Goal: Answer question/provide support: Share knowledge or assist other users

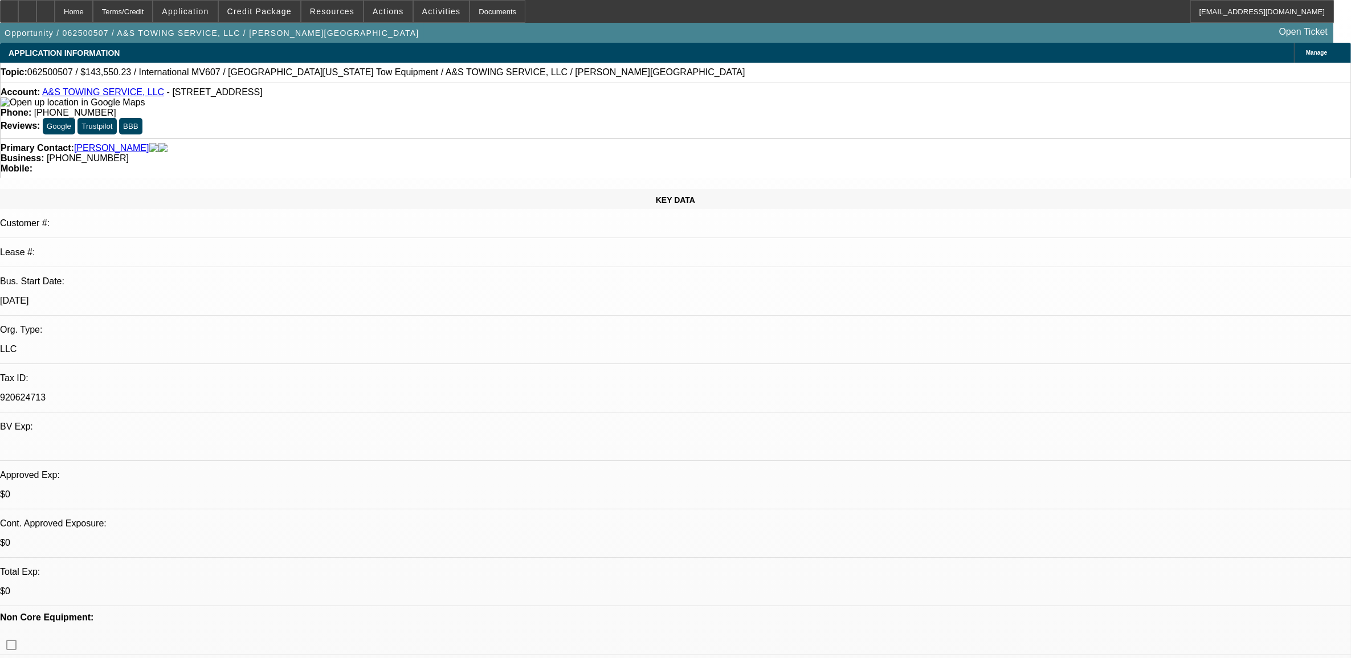
select select "0.1"
select select "0"
select select "0.1"
select select "0"
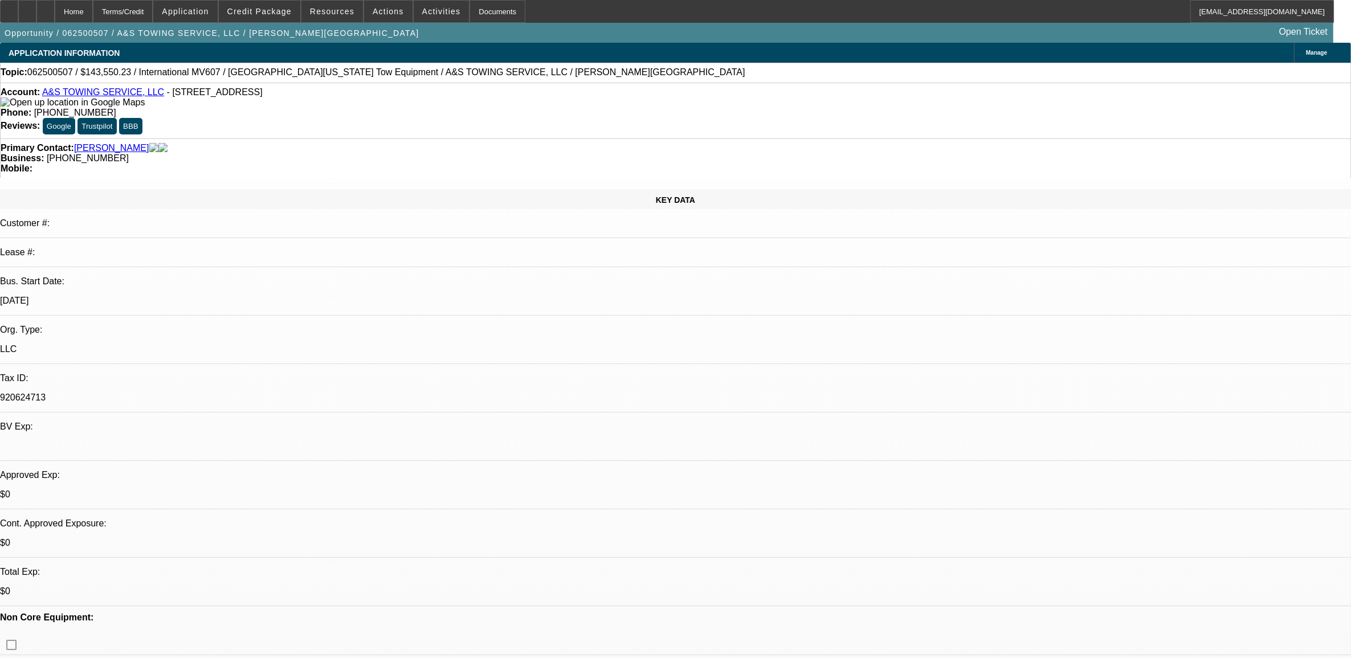
select select "0"
select select "0.1"
select select "0"
select select "1"
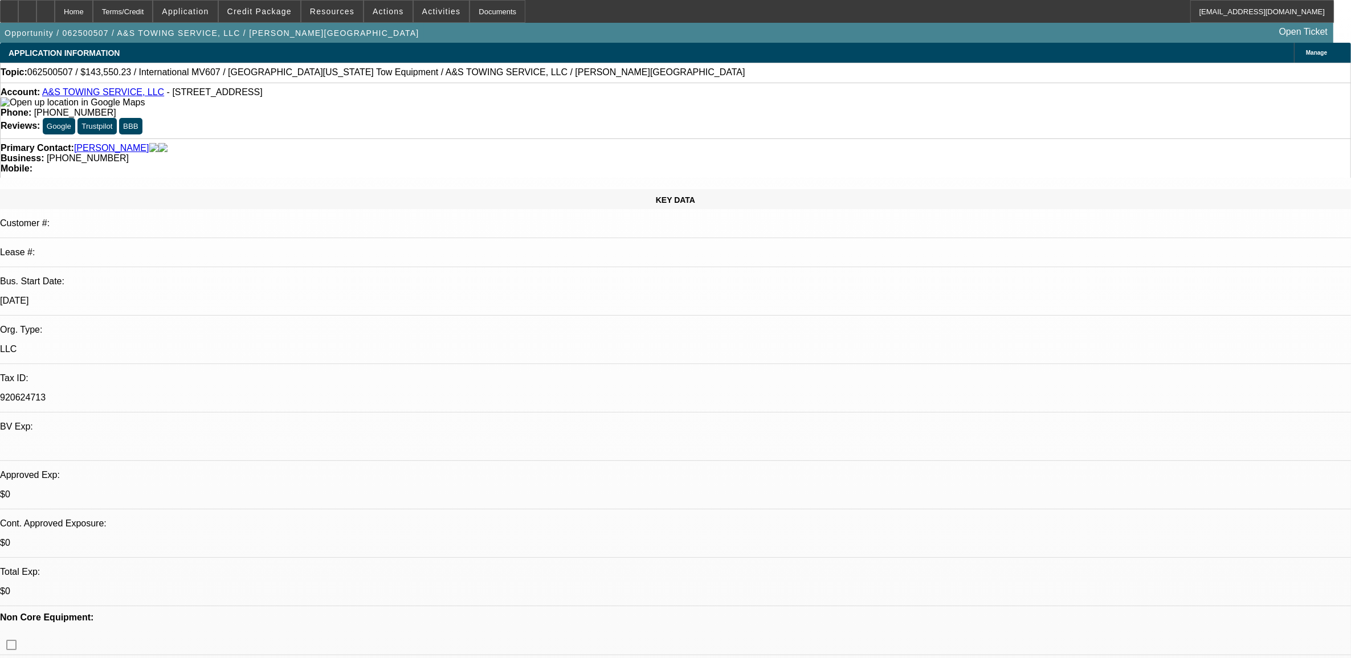
select select "2"
select select "6"
select select "1"
select select "2"
select select "6"
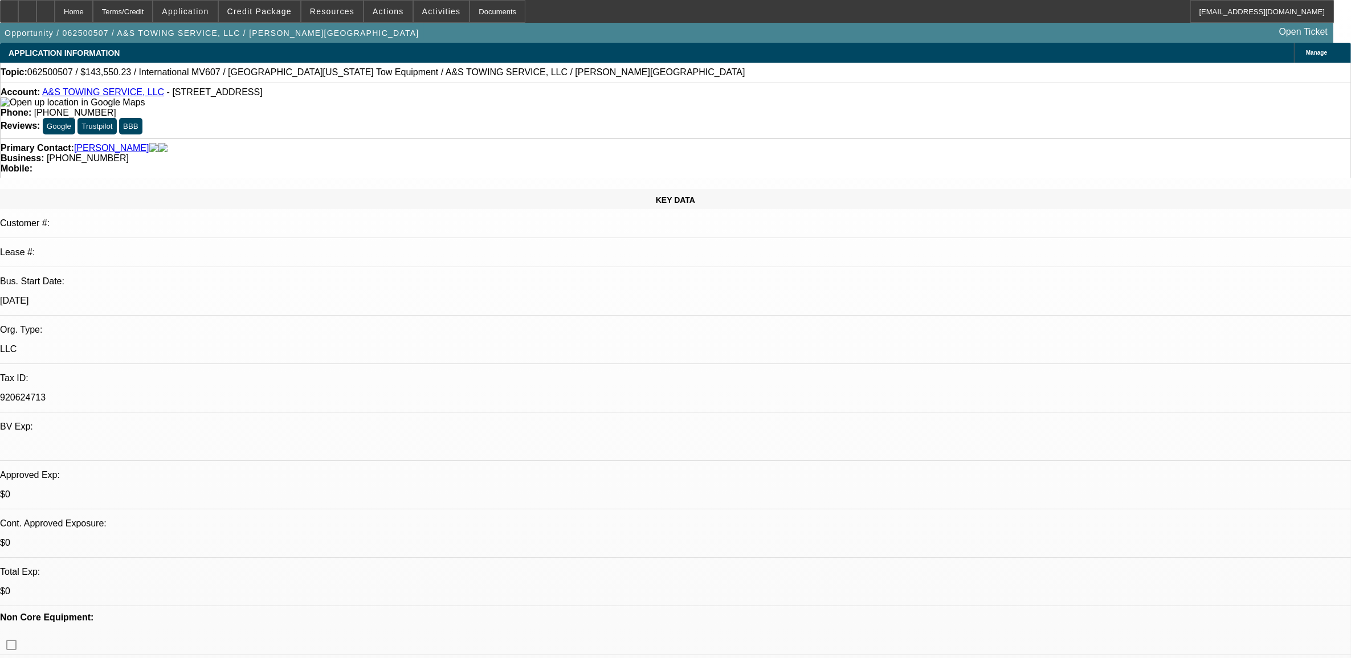
select select "1"
select select "2"
select select "6"
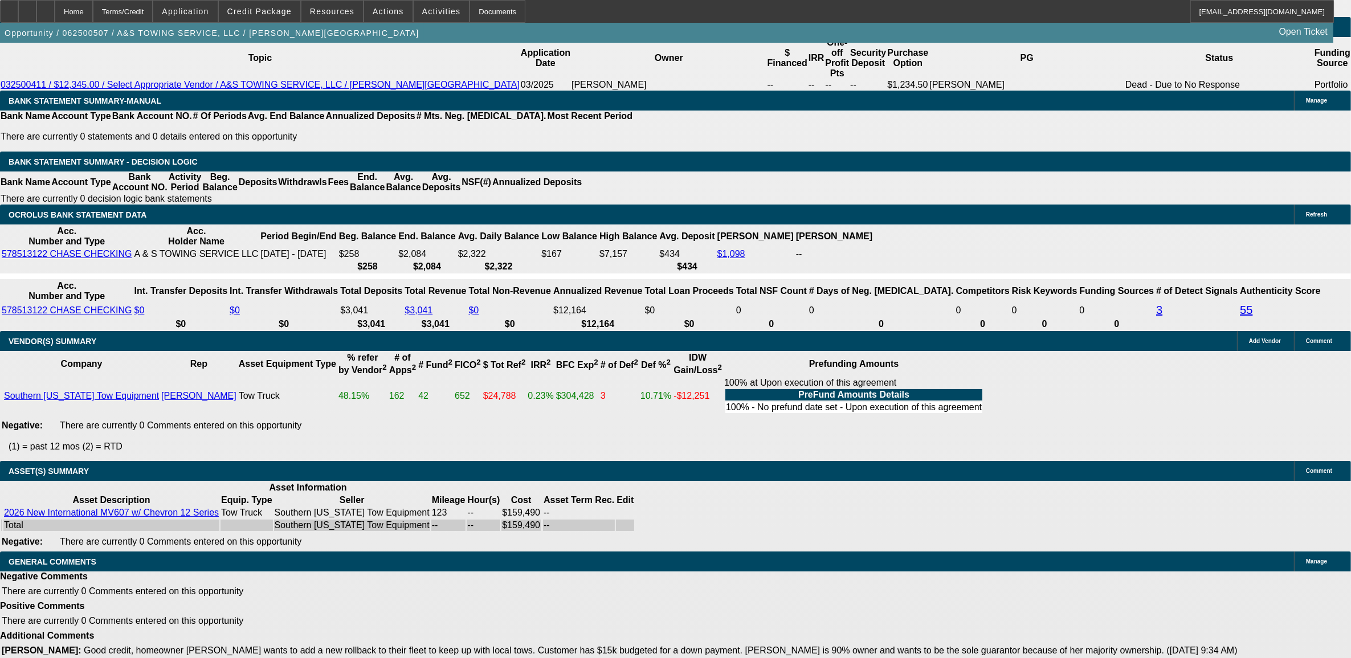
scroll to position [173, 0]
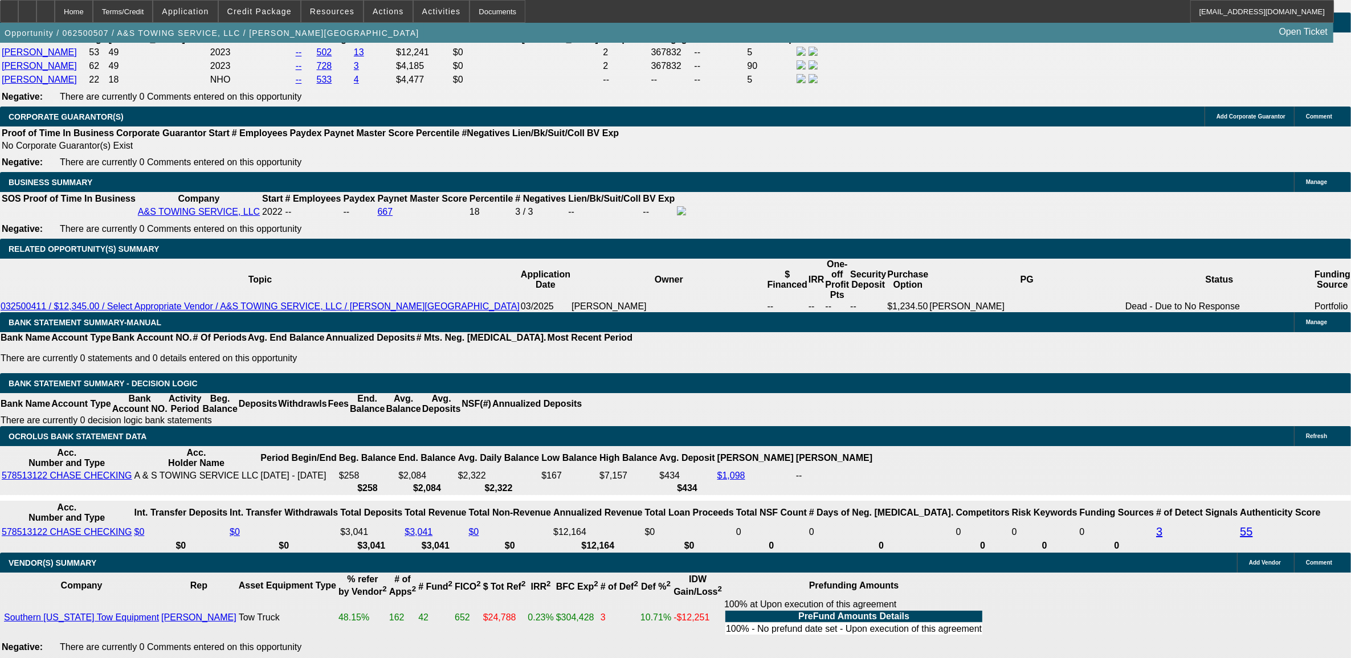
scroll to position [1751, 0]
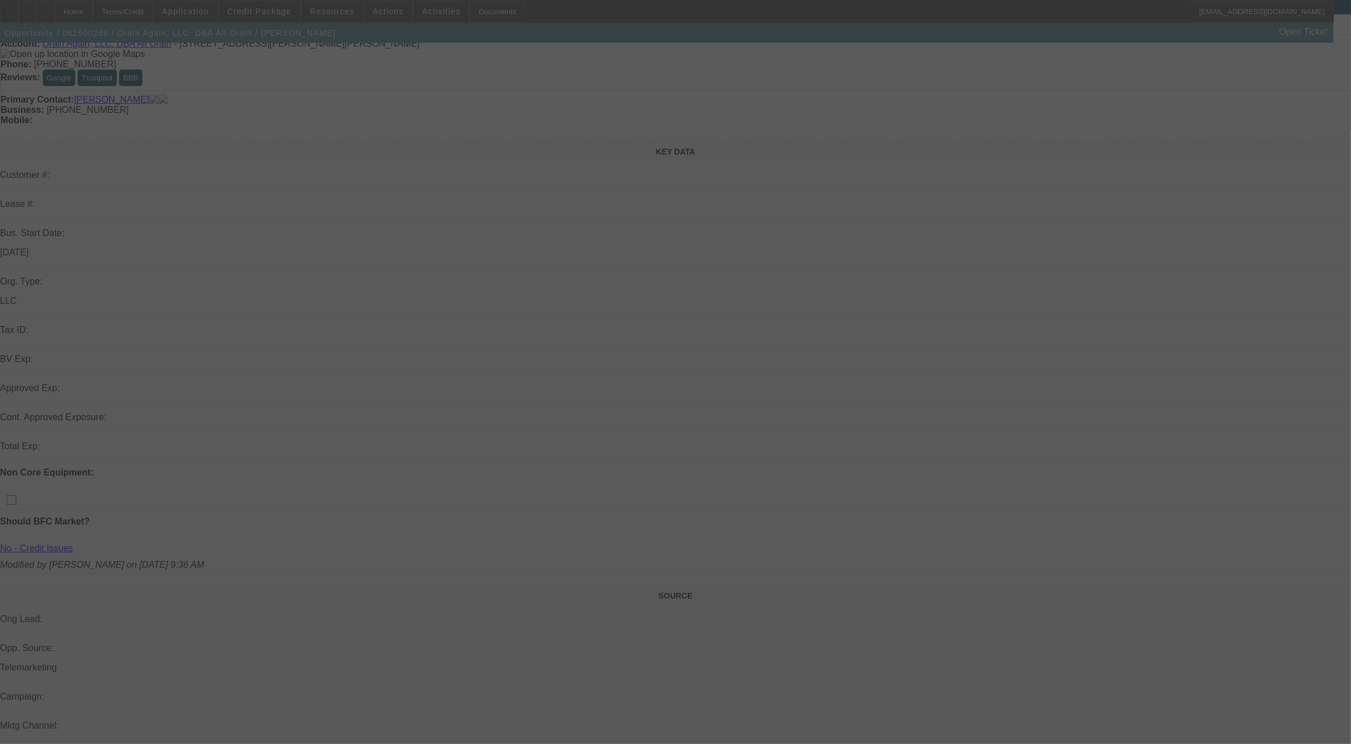
scroll to position [71, 0]
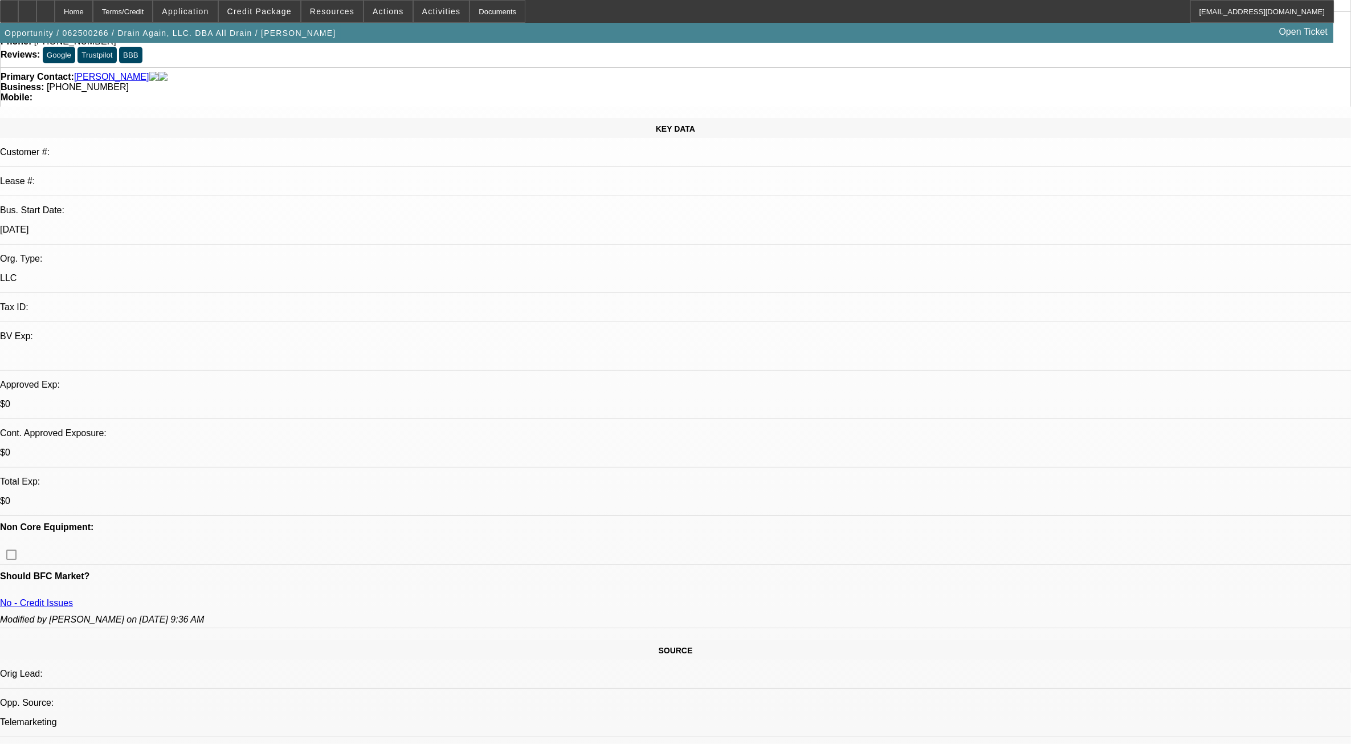
select select "0"
select select "2"
select select "0.1"
select select "1"
select select "2"
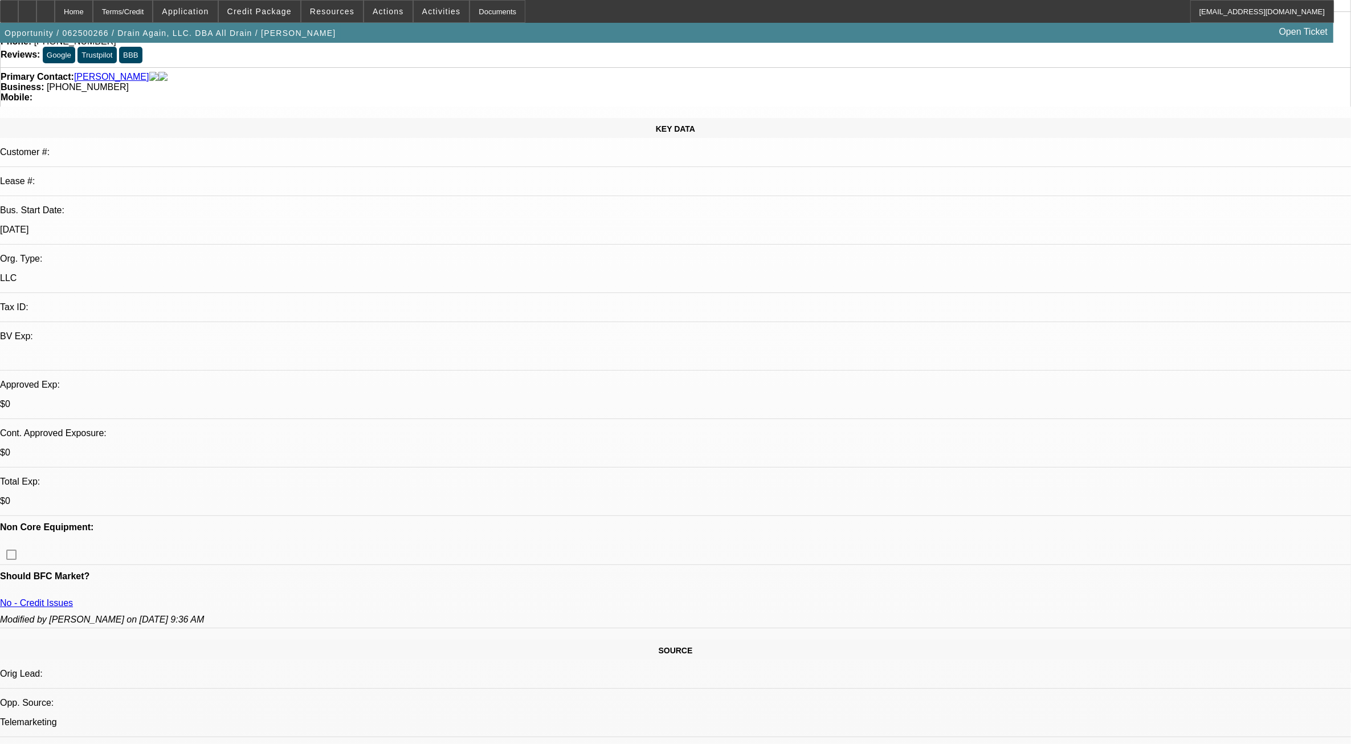
select select "4"
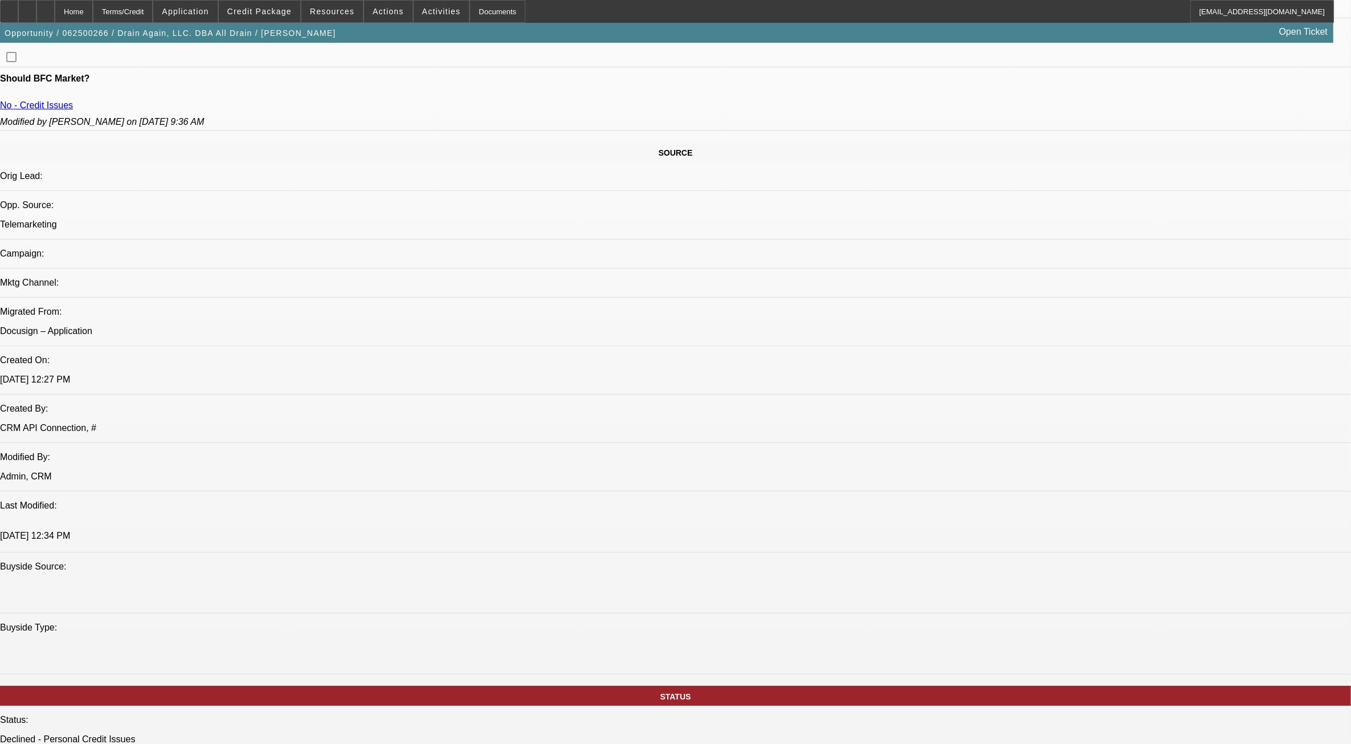
scroll to position [570, 0]
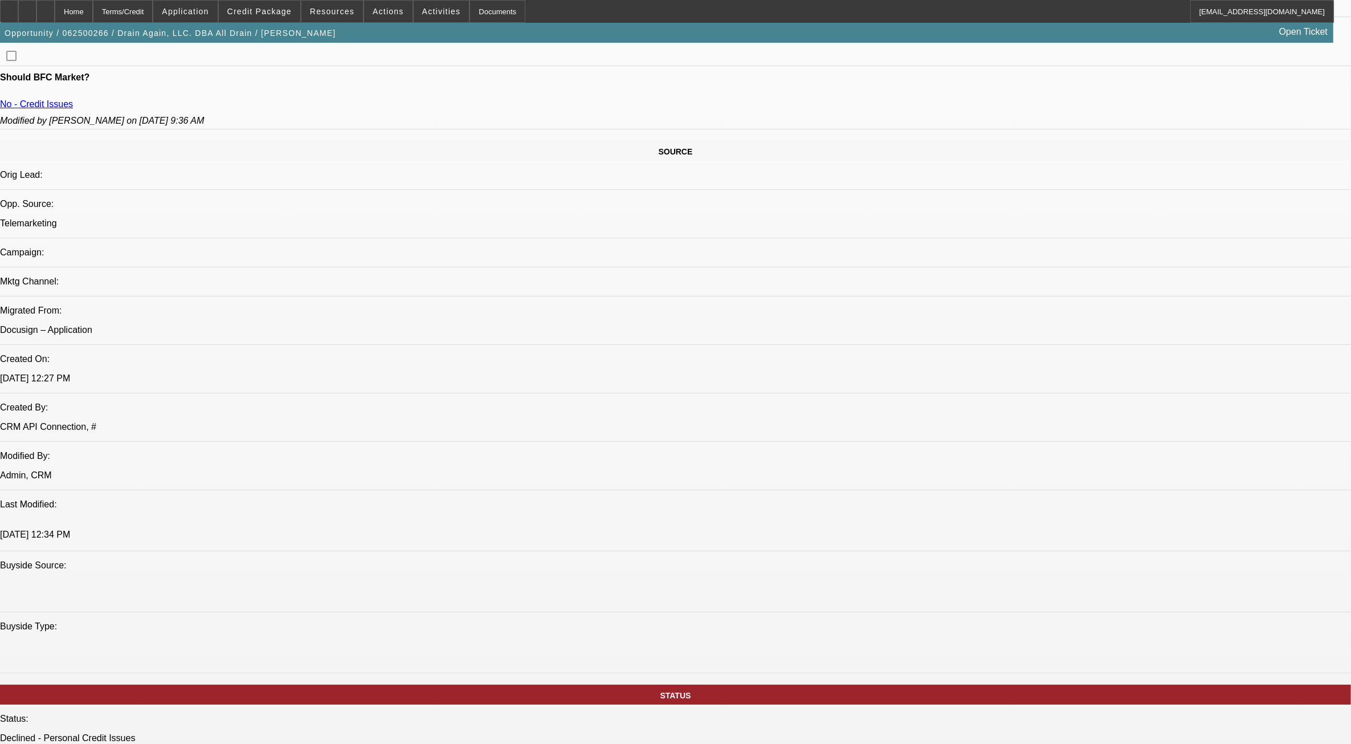
drag, startPoint x: 1221, startPoint y: 345, endPoint x: 905, endPoint y: 340, distance: 316.9
drag, startPoint x: 905, startPoint y: 340, endPoint x: 1146, endPoint y: 340, distance: 241.7
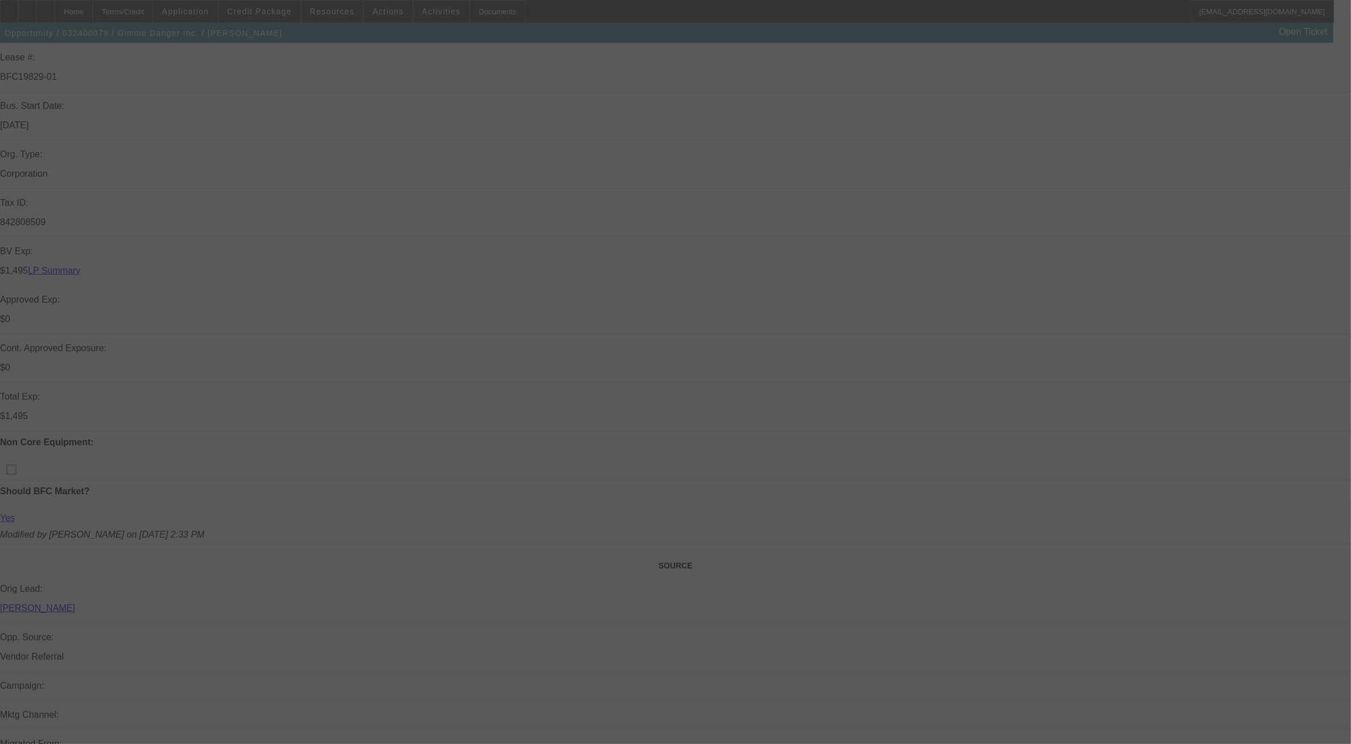
scroll to position [262, 0]
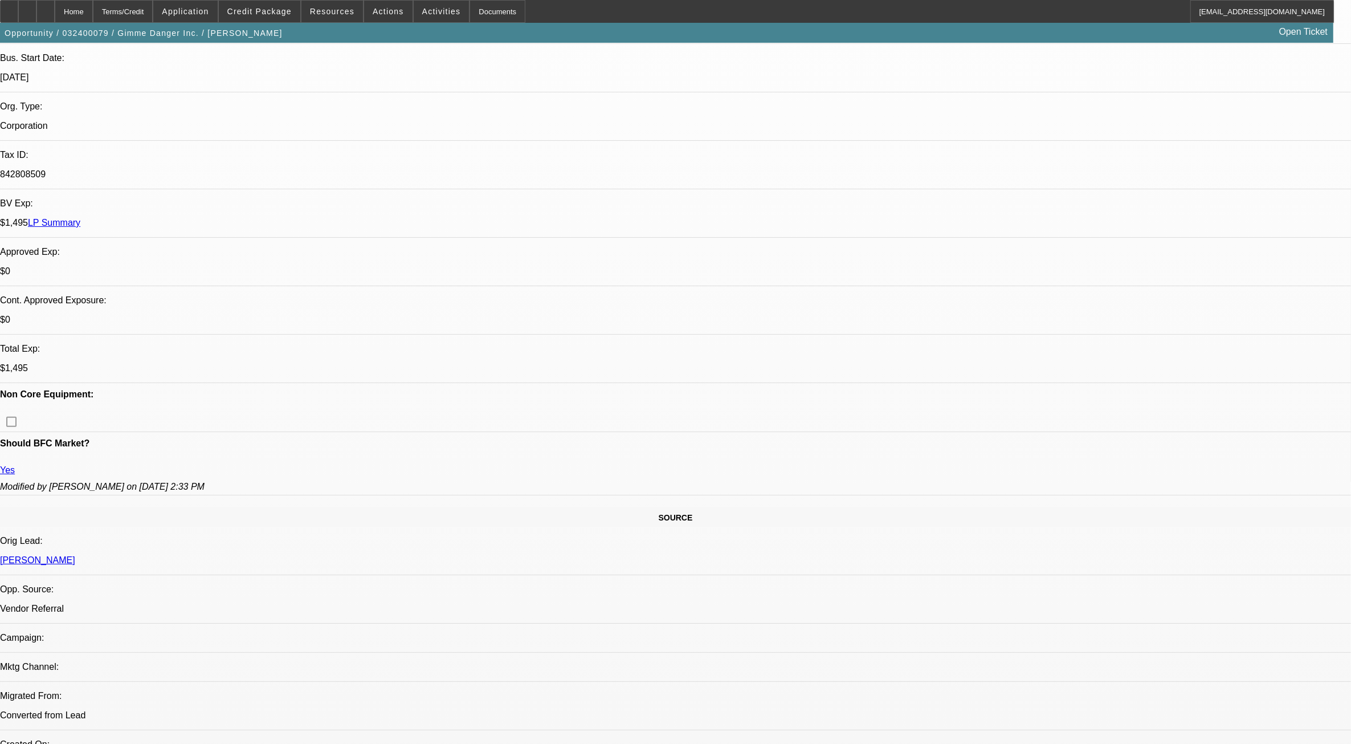
select select "0.1"
select select "0"
select select "0.1"
select select "0"
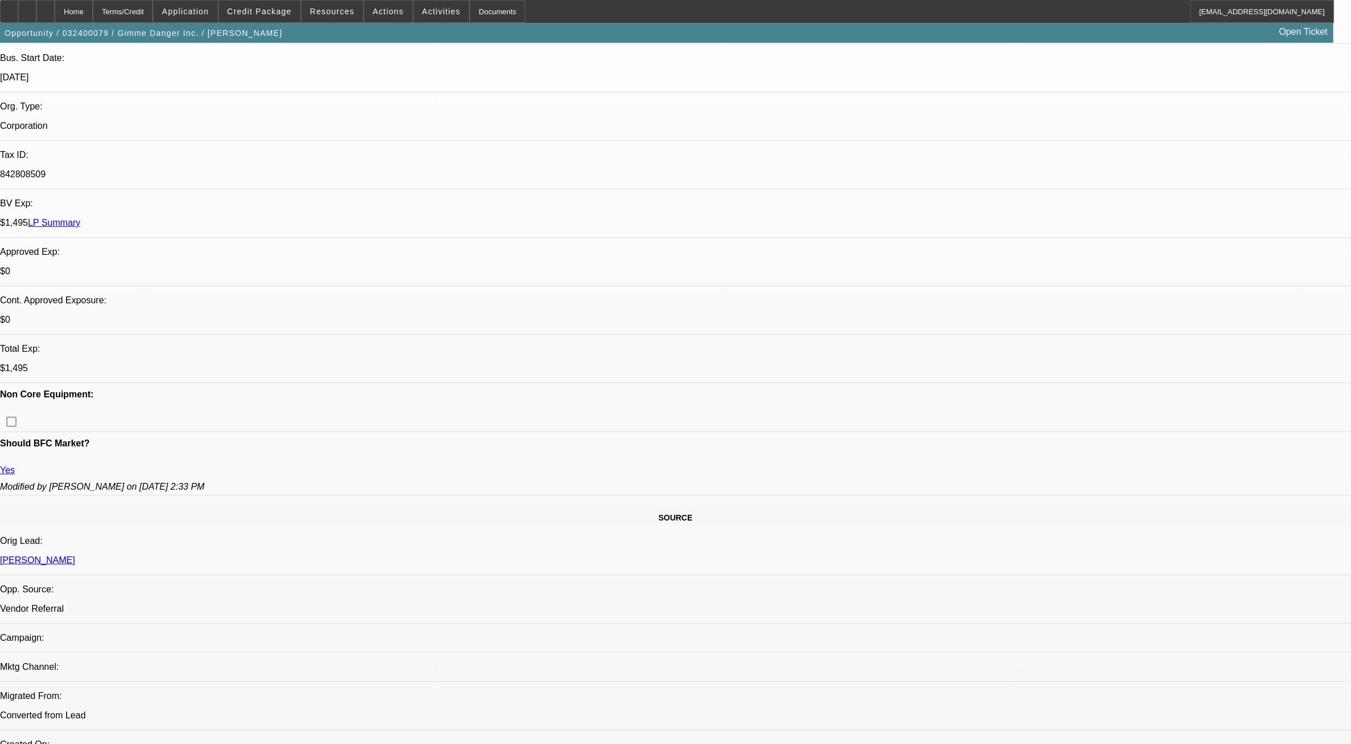
select select "0.1"
select select "0"
select select "0.1"
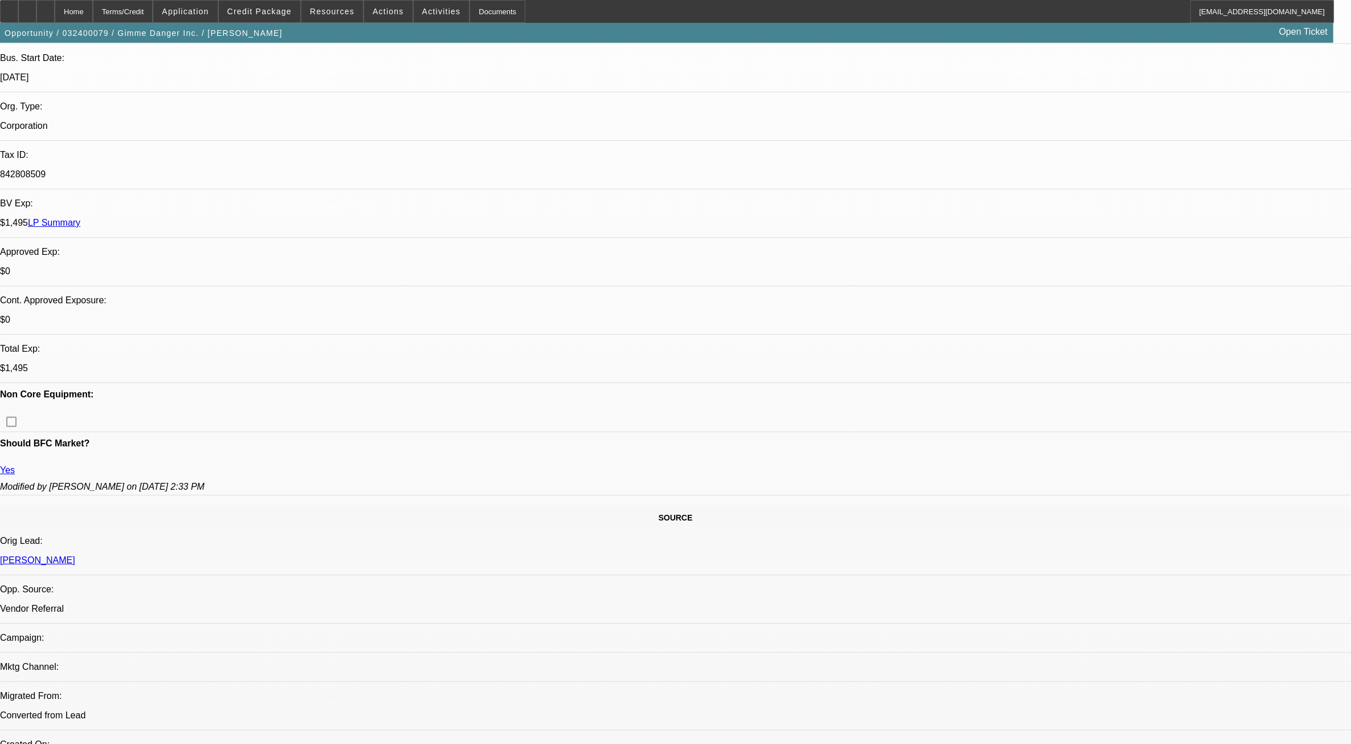
select select "0"
select select "0.1"
select select "1"
select select "2"
select select "4"
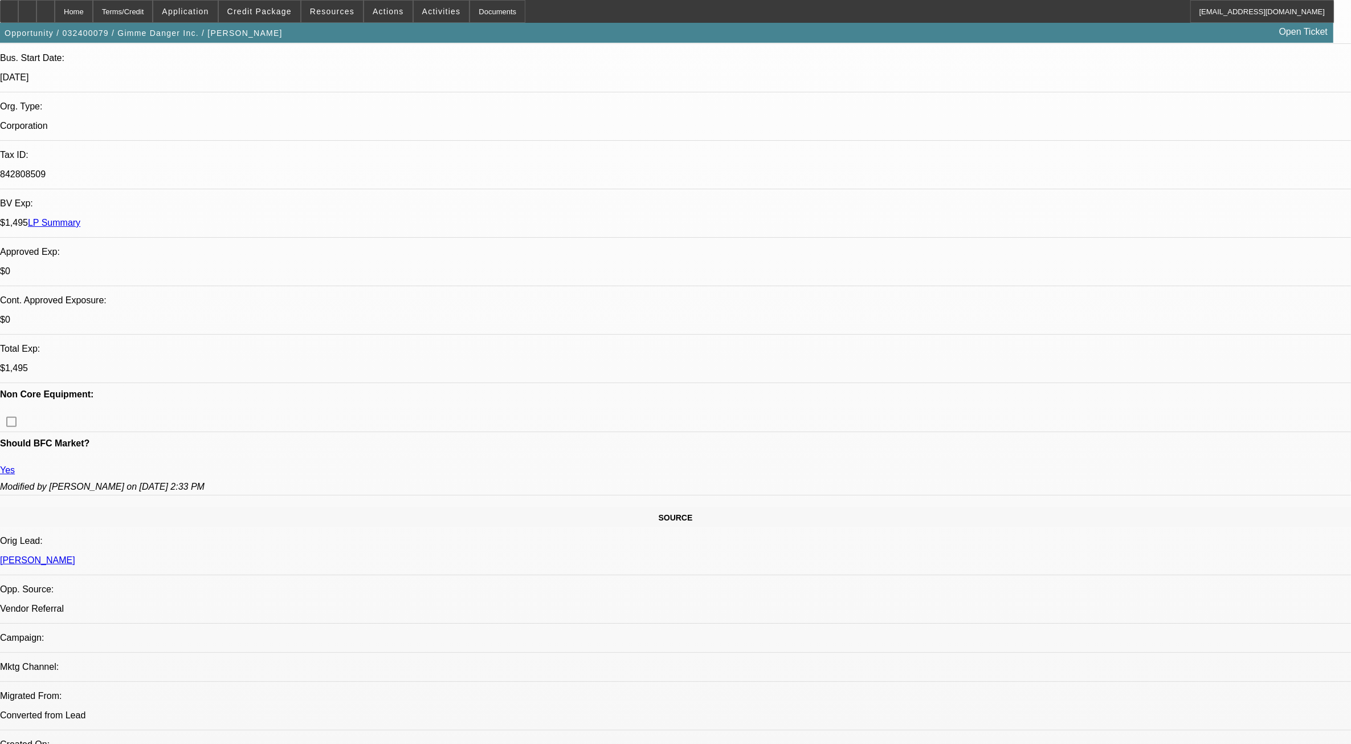
select select "1"
select select "2"
select select "4"
select select "1"
select select "2"
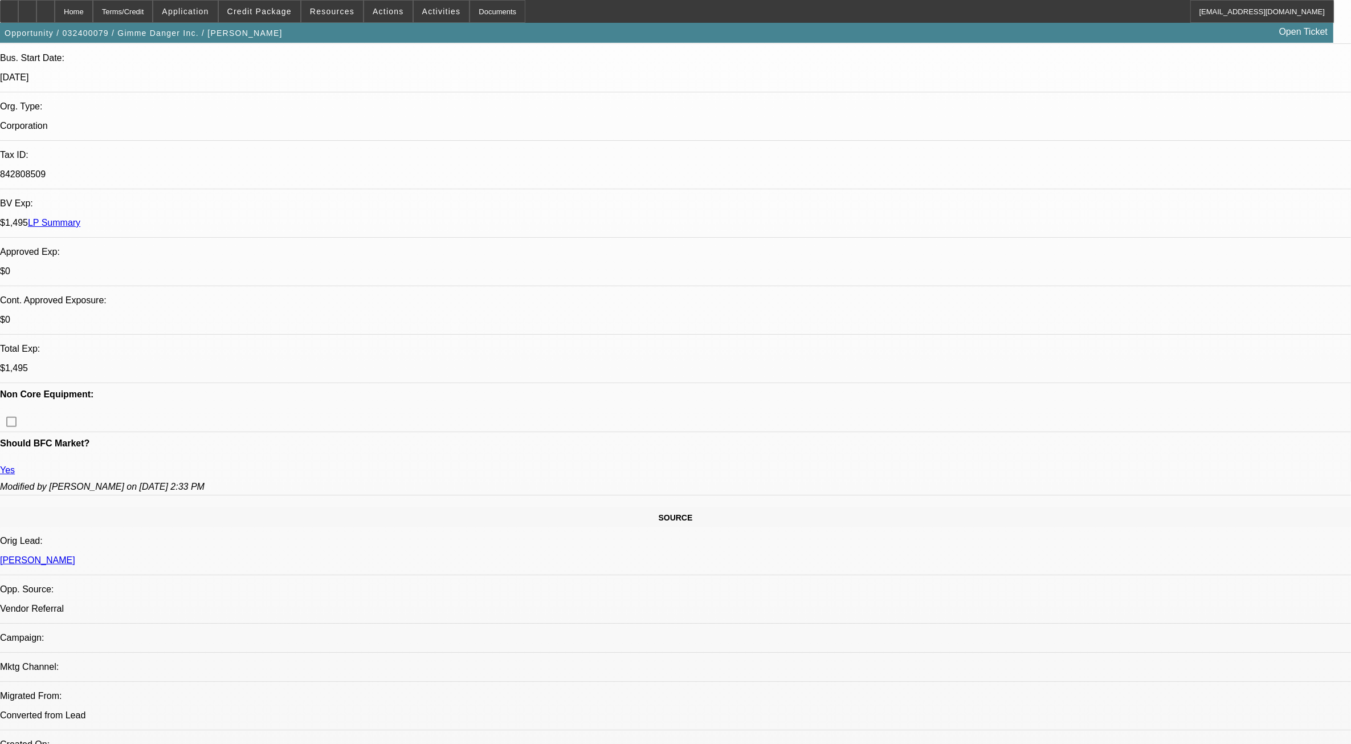
select select "4"
select select "1"
select select "2"
select select "4"
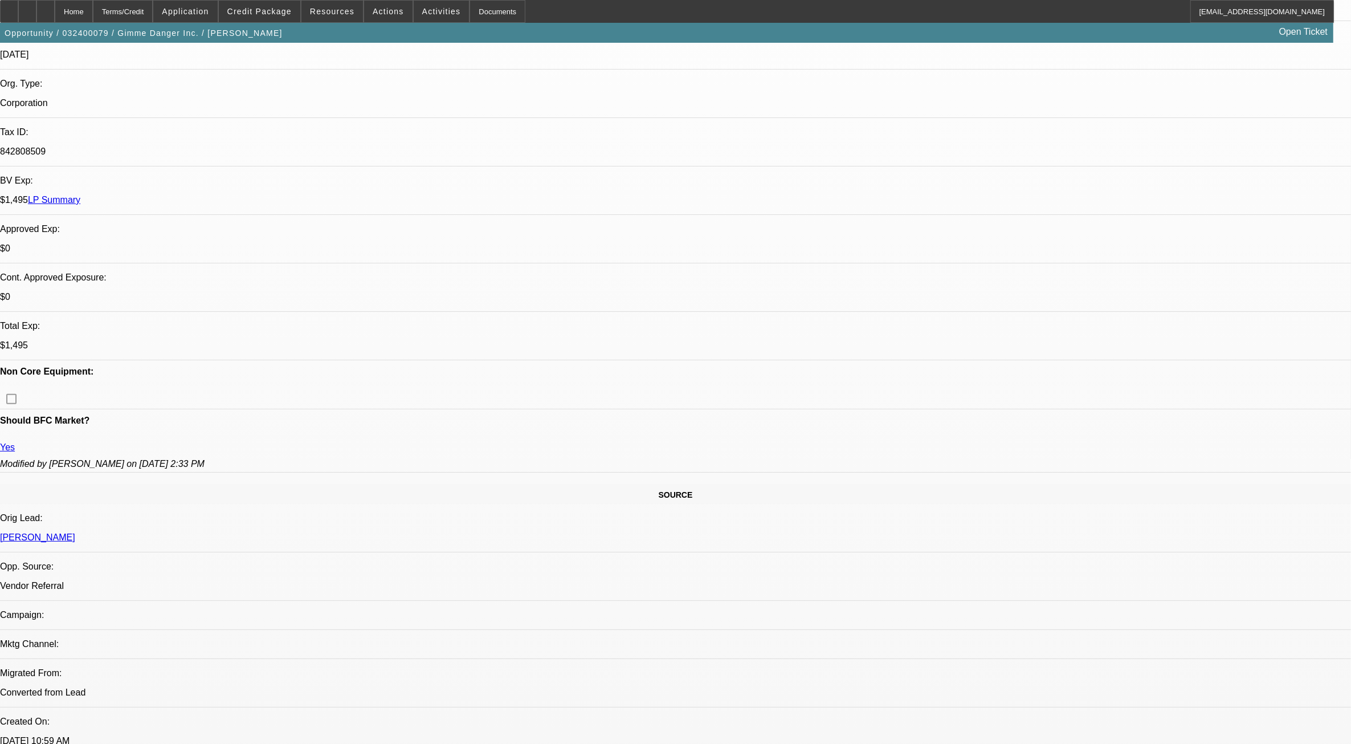
scroll to position [0, 0]
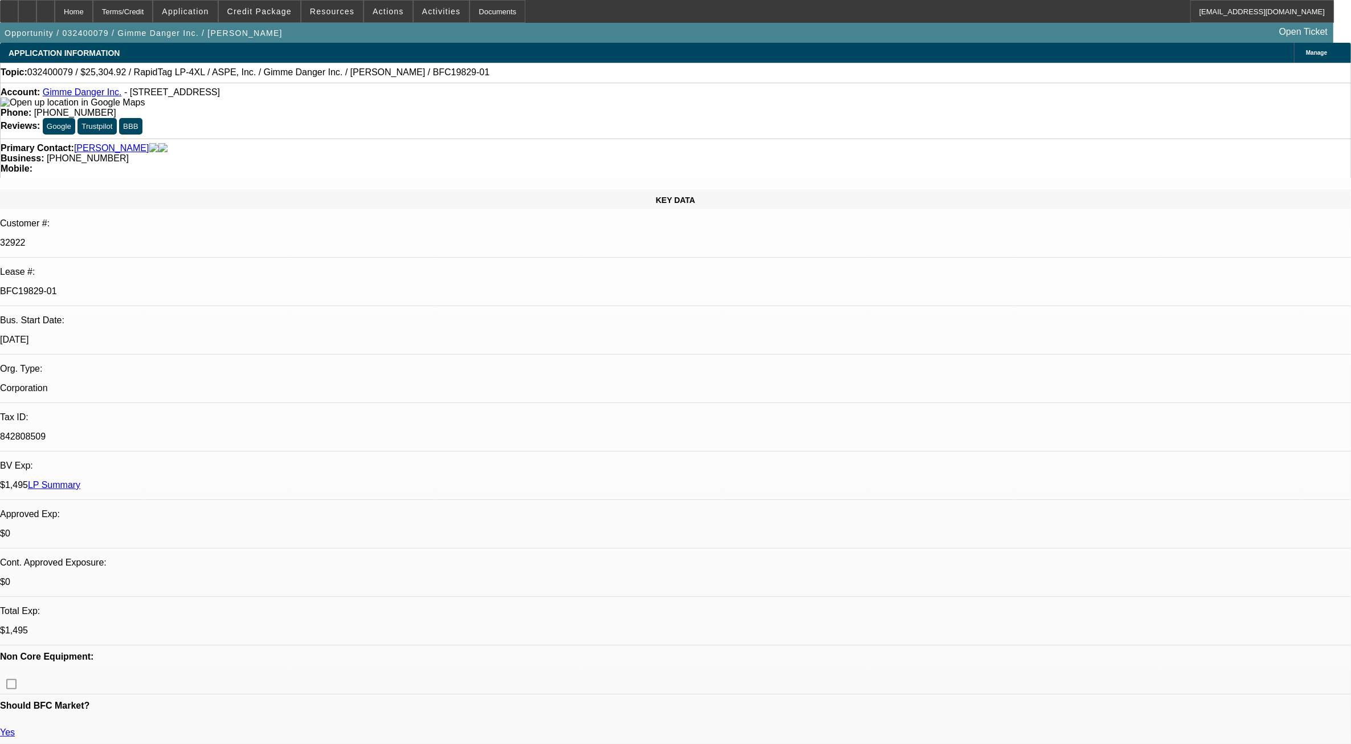
drag, startPoint x: 158, startPoint y: 189, endPoint x: 217, endPoint y: 201, distance: 59.8
click at [215, 201] on div "KEY DATA Customer #: 32922 Lease #: BFC19829-01 Bus. Start Date: [DATE] Org. Ty…" at bounding box center [675, 473] width 1351 height 568
drag, startPoint x: 217, startPoint y: 201, endPoint x: 239, endPoint y: 206, distance: 22.8
click at [239, 335] on p "[DATE]" at bounding box center [675, 340] width 1351 height 10
drag, startPoint x: 198, startPoint y: 203, endPoint x: 180, endPoint y: 202, distance: 18.8
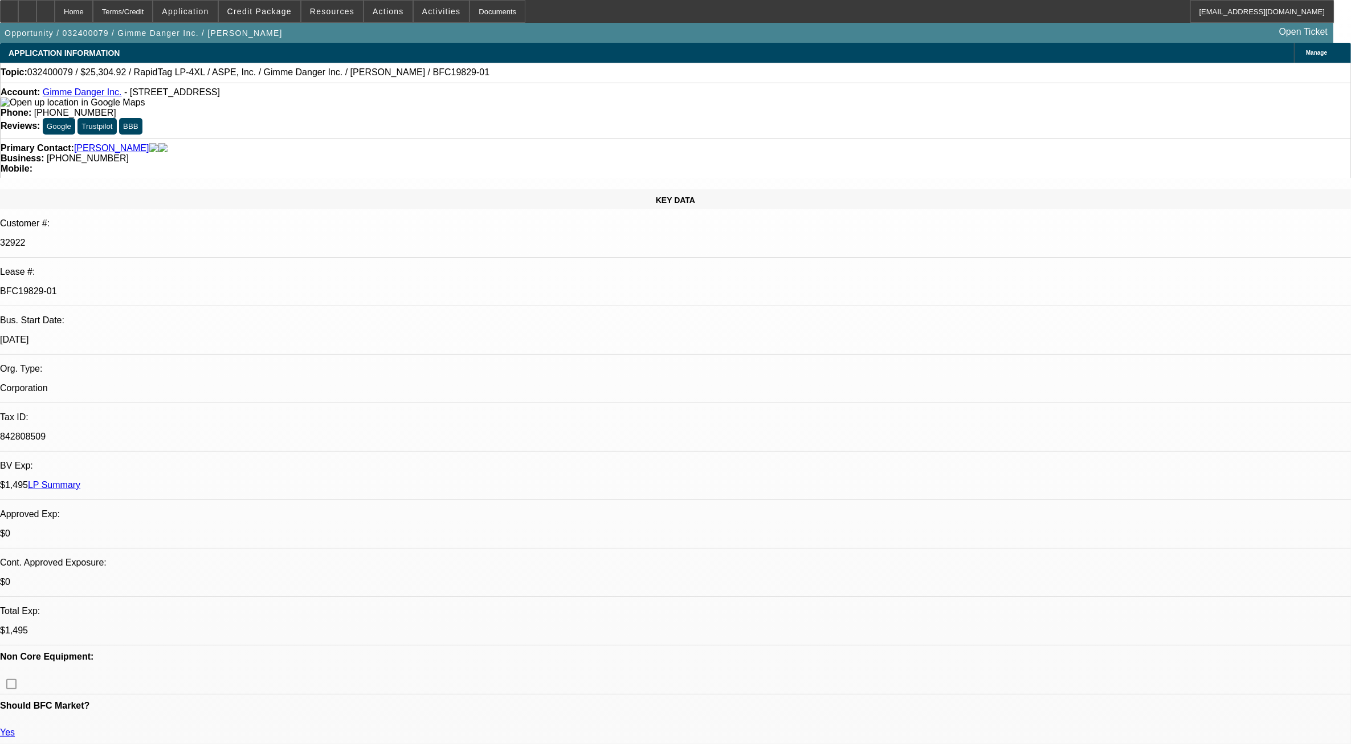
click at [181, 335] on p "[DATE]" at bounding box center [675, 340] width 1351 height 10
drag, startPoint x: 180, startPoint y: 202, endPoint x: 218, endPoint y: 215, distance: 40.4
click at [211, 335] on div "[DATE]" at bounding box center [675, 340] width 1351 height 10
drag, startPoint x: 218, startPoint y: 217, endPoint x: 186, endPoint y: 214, distance: 32.0
click at [186, 383] on div "Corporation" at bounding box center [675, 388] width 1351 height 10
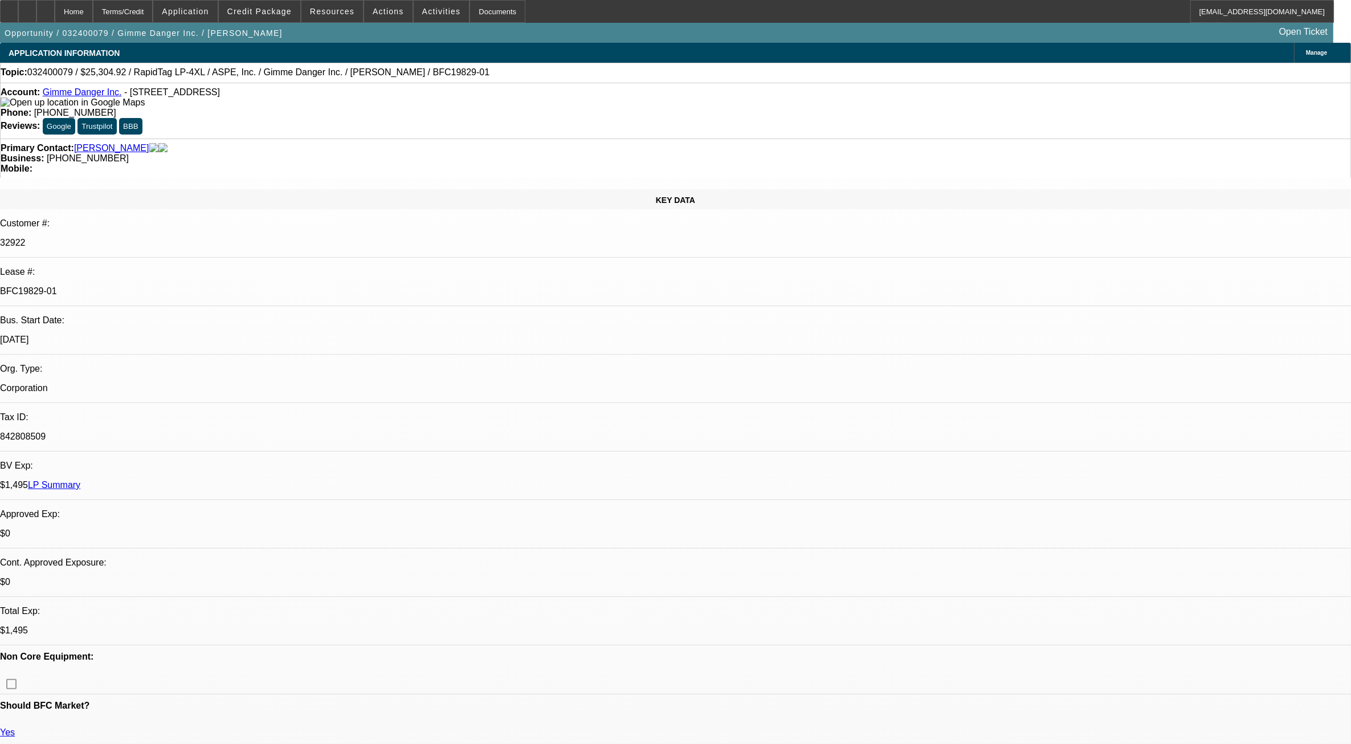
drag, startPoint x: 186, startPoint y: 214, endPoint x: 266, endPoint y: 237, distance: 82.6
click at [266, 431] on p "842808509" at bounding box center [675, 436] width 1351 height 10
drag, startPoint x: 209, startPoint y: 228, endPoint x: 144, endPoint y: 227, distance: 64.4
click at [144, 412] on div "Tax ID: 842808509" at bounding box center [675, 431] width 1351 height 39
drag, startPoint x: 144, startPoint y: 227, endPoint x: 164, endPoint y: 239, distance: 23.1
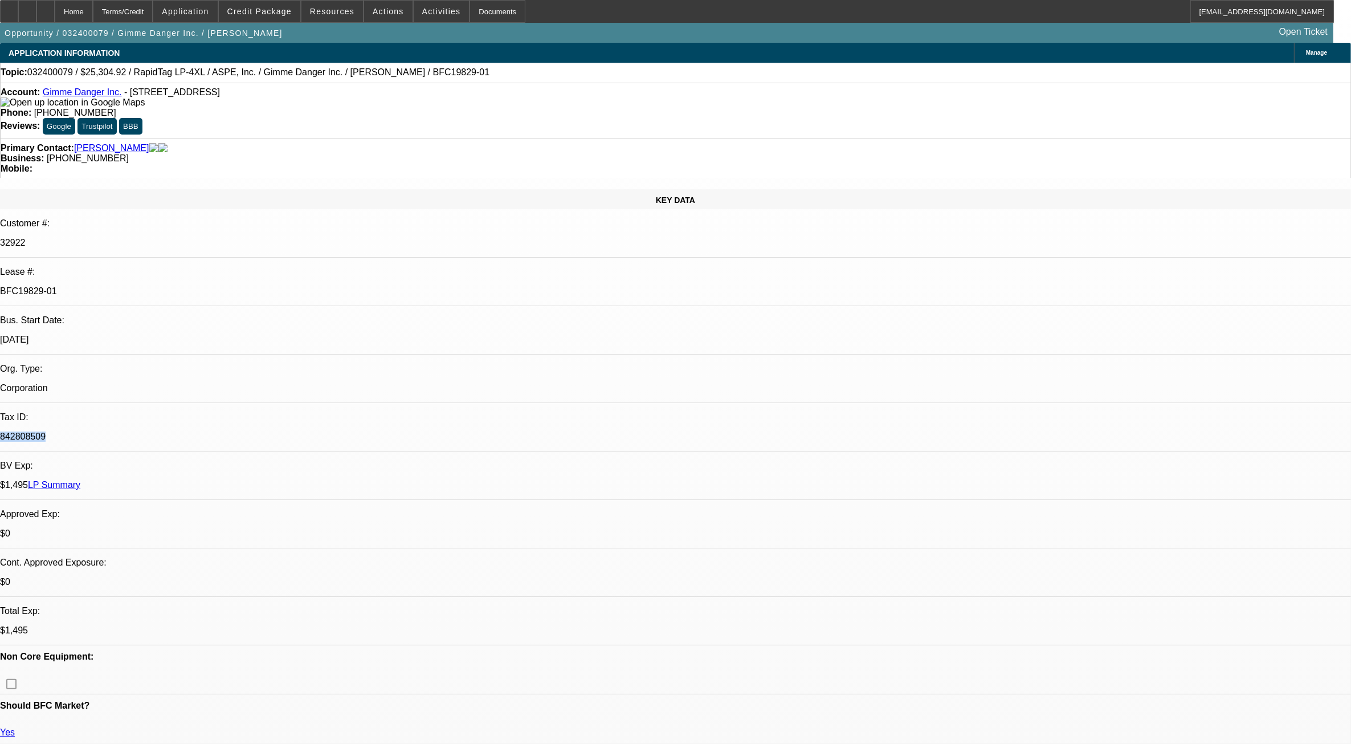
click at [164, 431] on div "842808509" at bounding box center [675, 436] width 1351 height 10
drag, startPoint x: 217, startPoint y: 246, endPoint x: 220, endPoint y: 251, distance: 6.2
click at [220, 251] on div "KEY DATA Customer #: 32922 Lease #: BFC19829-01 Bus. Start Date: [DATE] Org. Ty…" at bounding box center [675, 473] width 1351 height 568
drag, startPoint x: 220, startPoint y: 251, endPoint x: 206, endPoint y: 257, distance: 15.6
click at [238, 625] on div "$1,495" at bounding box center [675, 630] width 1351 height 10
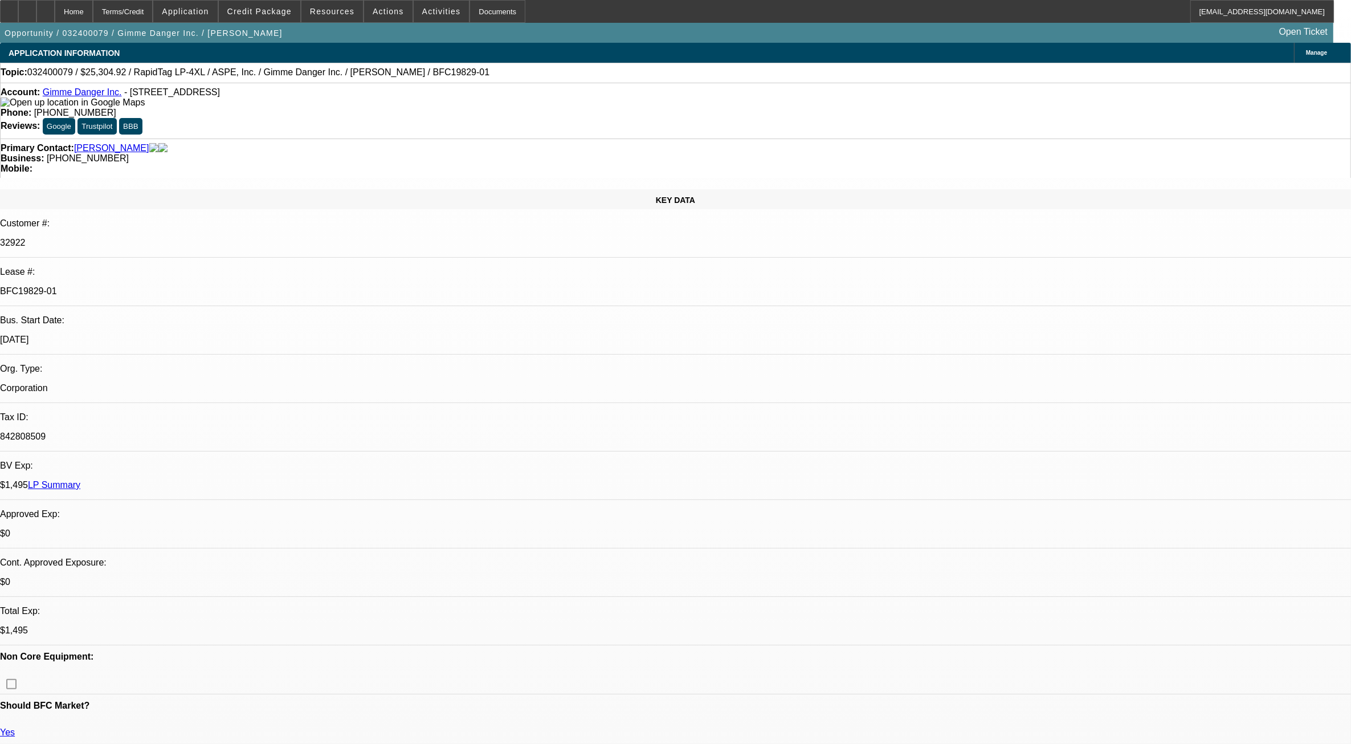
click at [166, 286] on p "BFC19829-01" at bounding box center [675, 291] width 1351 height 10
drag, startPoint x: 166, startPoint y: 178, endPoint x: 203, endPoint y: 238, distance: 70.1
click at [203, 238] on div "KEY DATA Customer #: 32922 Lease #: BFC19829-01 Bus. Start Date: [DATE] Org. Ty…" at bounding box center [675, 473] width 1351 height 568
drag, startPoint x: 203, startPoint y: 238, endPoint x: 188, endPoint y: 268, distance: 33.6
click at [188, 528] on div "$0" at bounding box center [675, 533] width 1351 height 10
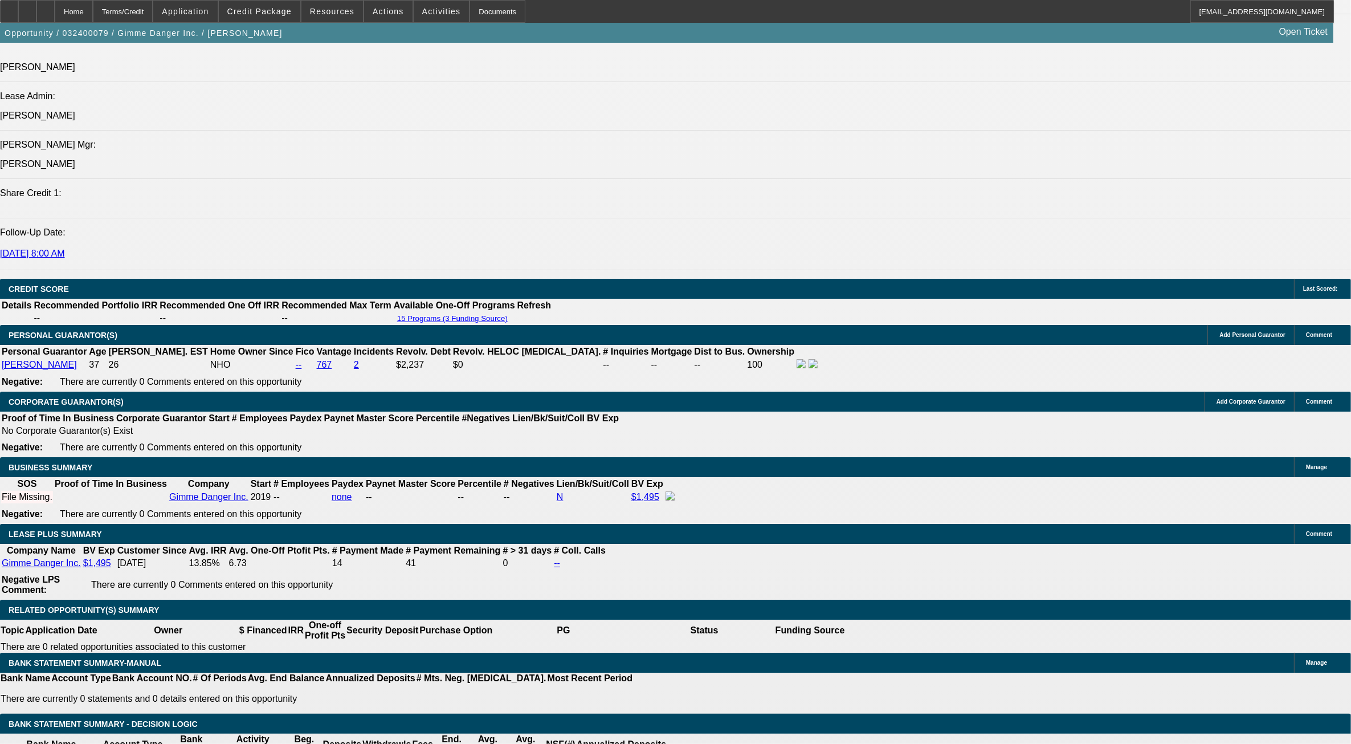
scroll to position [1496, 0]
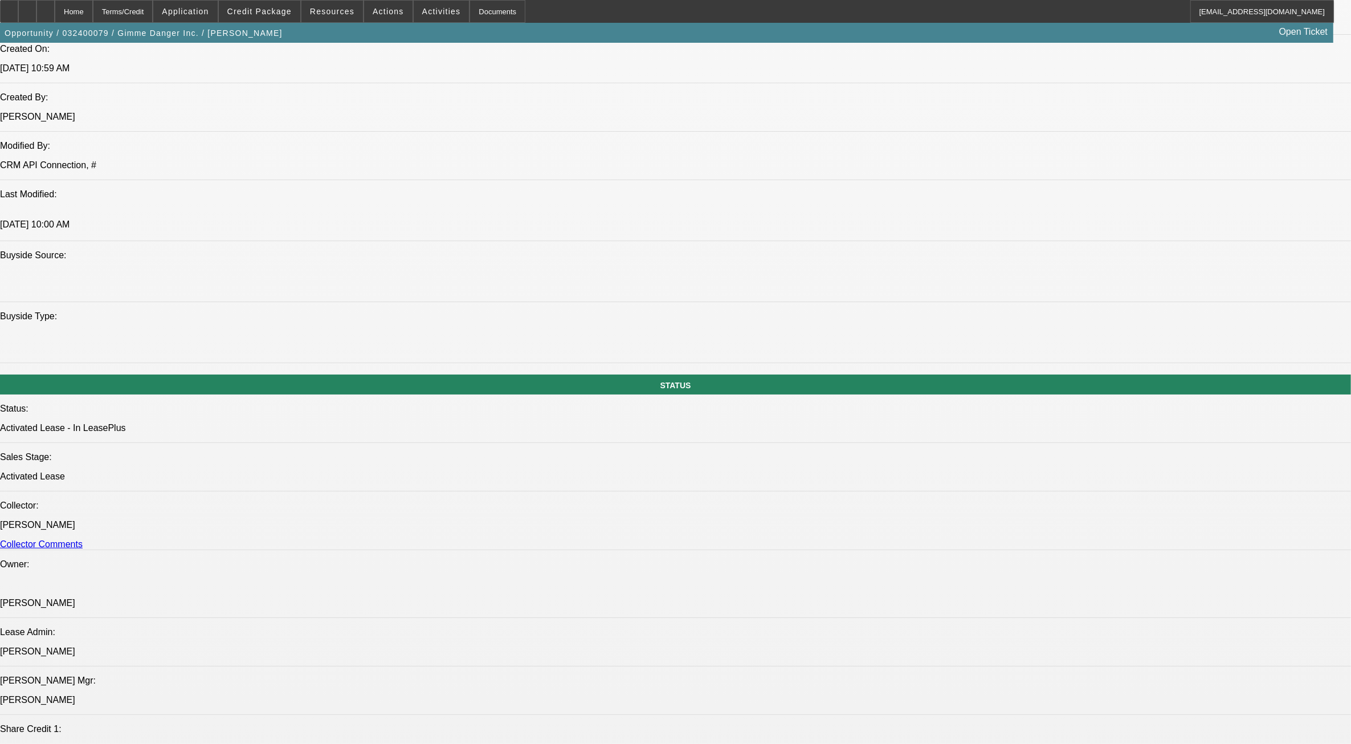
scroll to position [926, 0]
